Goal: Communication & Community: Answer question/provide support

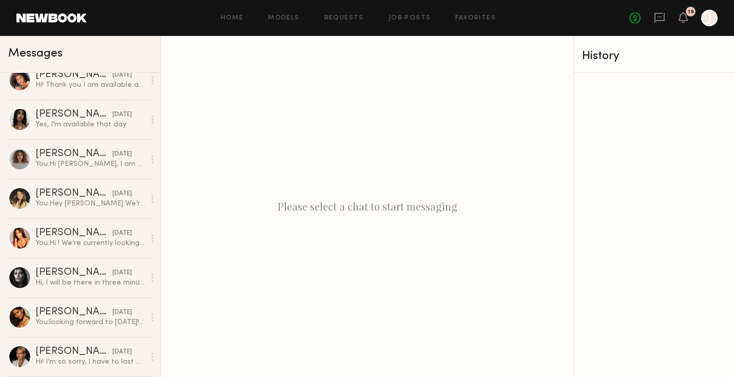
scroll to position [423, 0]
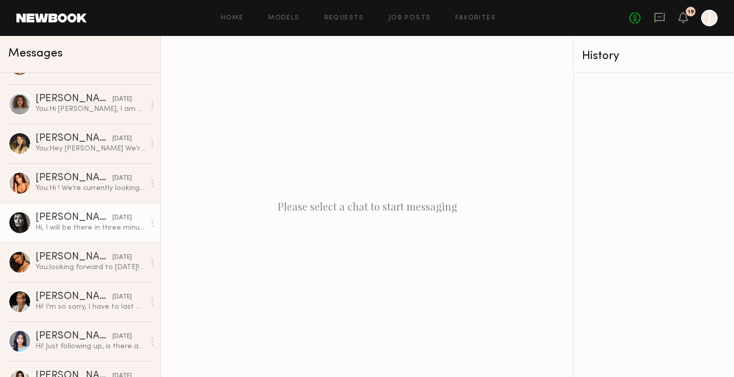
click at [79, 219] on div "[PERSON_NAME]" at bounding box center [73, 217] width 77 height 10
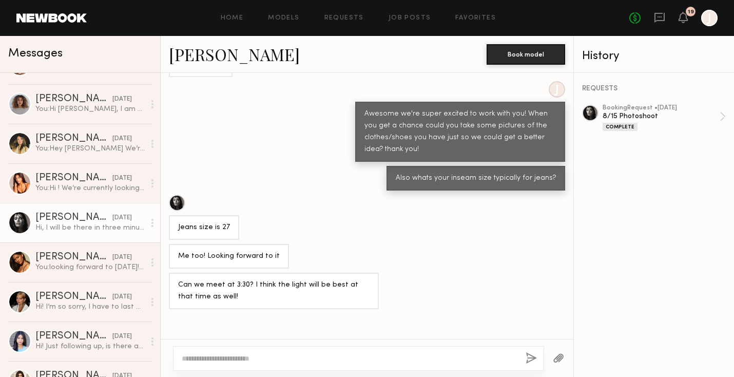
scroll to position [641, 0]
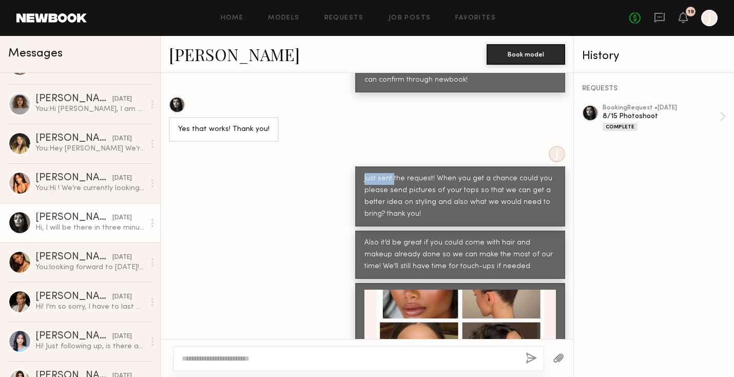
drag, startPoint x: 362, startPoint y: 173, endPoint x: 392, endPoint y: 174, distance: 29.8
click at [392, 174] on div "Just sent the request! When you get a chance could you please send pictures of …" at bounding box center [460, 196] width 210 height 60
click at [392, 174] on div "Just sent the request! When you get a chance could you please send pictures of …" at bounding box center [459, 196] width 191 height 47
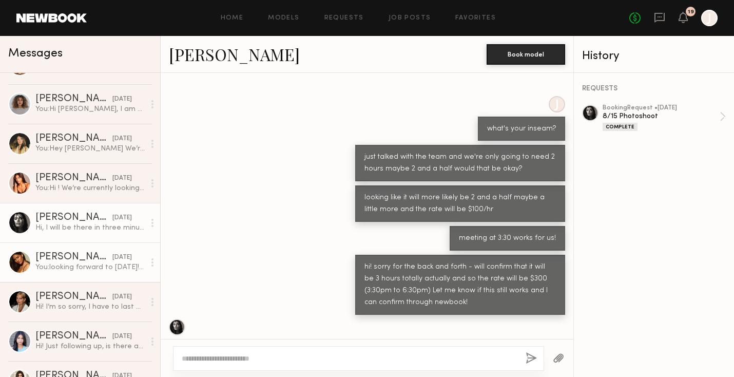
scroll to position [481, 0]
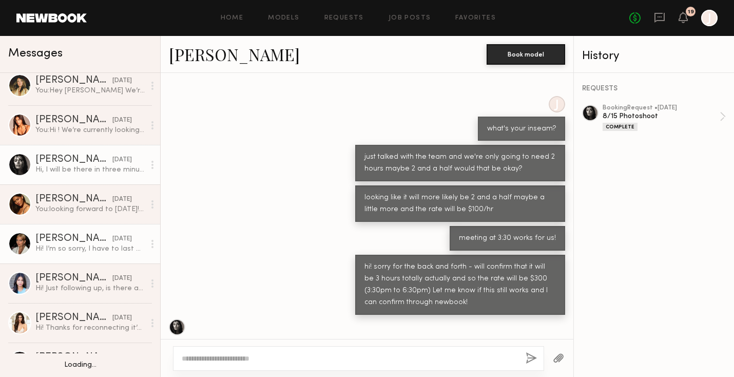
click at [91, 245] on div "Hi! I’m so sorry, I have to last minute cancel for the shoot [DATE]. Is there a…" at bounding box center [89, 249] width 109 height 10
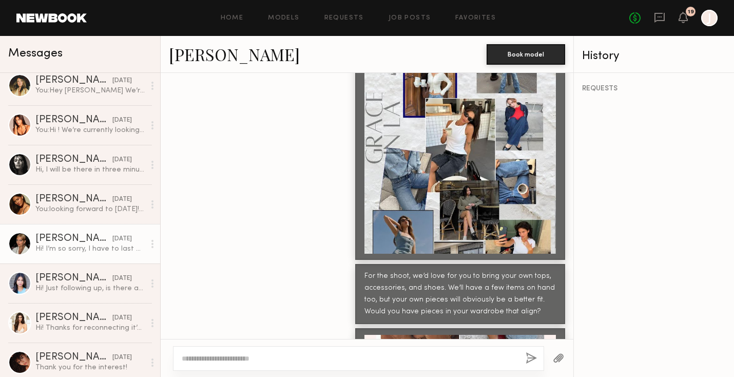
scroll to position [1038, 0]
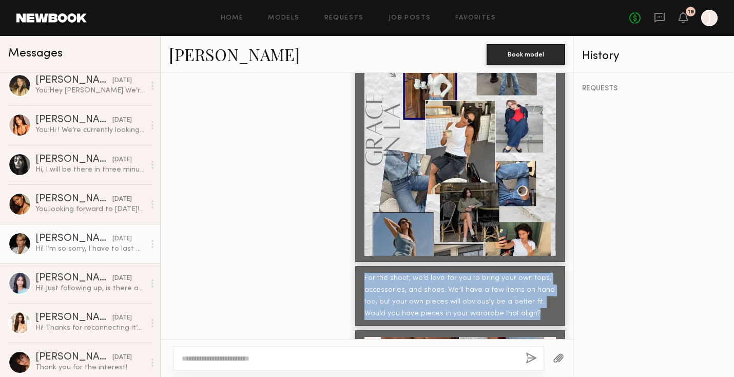
drag, startPoint x: 361, startPoint y: 232, endPoint x: 553, endPoint y: 270, distance: 195.1
click at [553, 270] on div "For the shoot, we’d love for you to bring your own tops, accessories, and shoes…" at bounding box center [460, 296] width 210 height 60
copy div "For the shoot, we’d love for you to bring your own tops, accessories, and shoes…"
click at [543, 272] on div "For the shoot, we’d love for you to bring your own tops, accessories, and shoes…" at bounding box center [459, 295] width 191 height 47
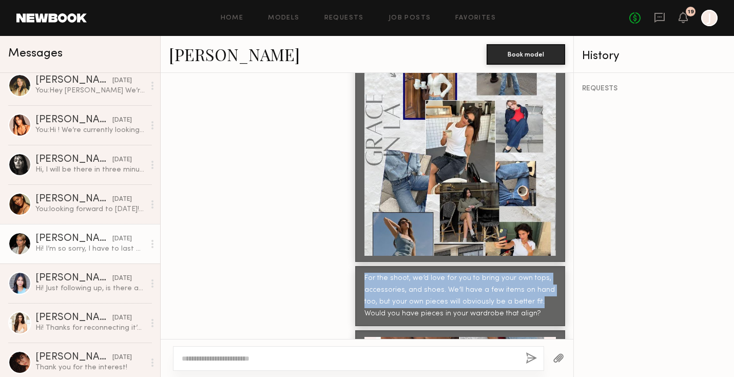
drag, startPoint x: 542, startPoint y: 260, endPoint x: 359, endPoint y: 238, distance: 184.5
click at [359, 266] on div "For the shoot, we’d love for you to bring your own tops, accessories, and shoes…" at bounding box center [460, 296] width 210 height 60
copy div "For the shoot, we’d love for you to bring your own tops, accessories, and shoes…"
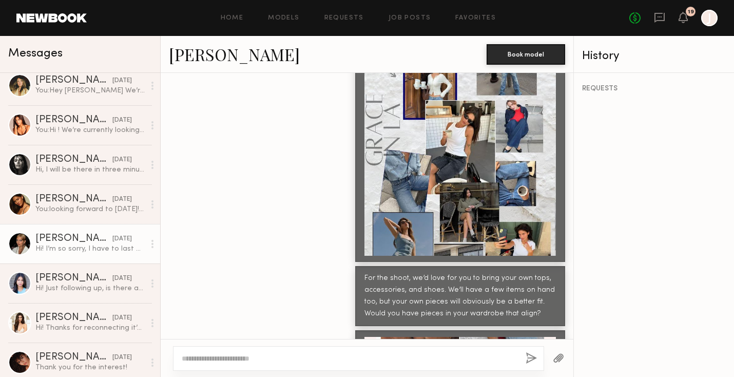
click at [326, 202] on div at bounding box center [367, 159] width 413 height 204
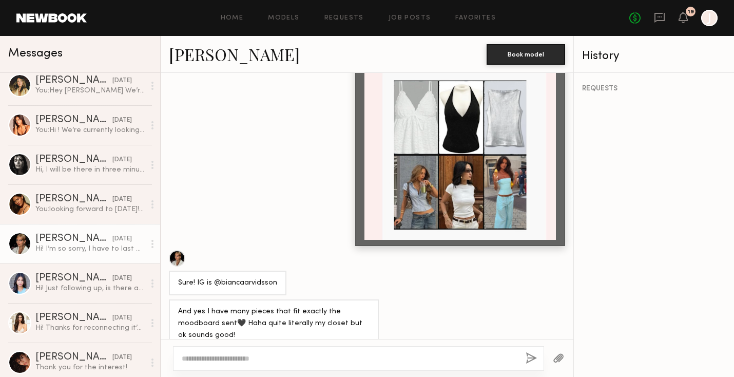
scroll to position [1542, 0]
